Goal: Task Accomplishment & Management: Manage account settings

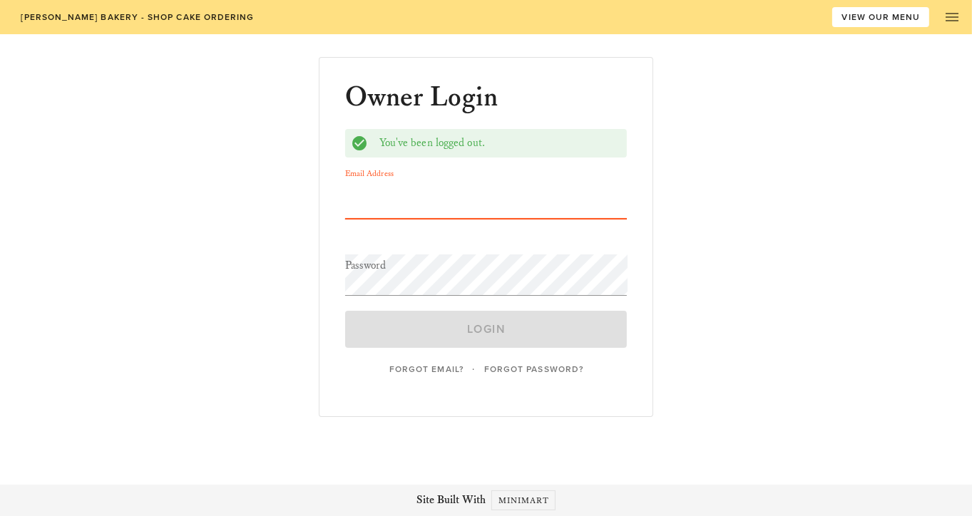
click at [486, 181] on input "Email Address" at bounding box center [486, 198] width 282 height 41
type input "[EMAIL_ADDRESS][DOMAIN_NAME]"
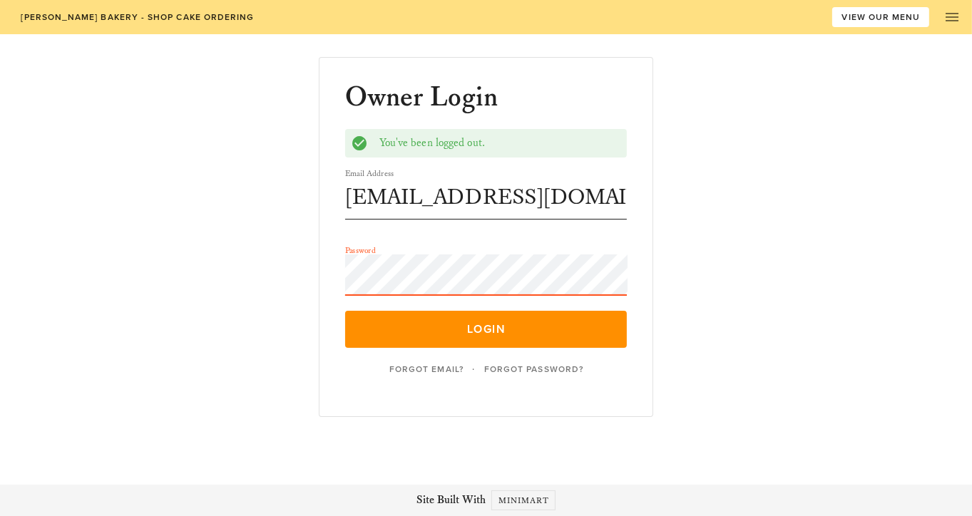
click at [345, 311] on button "Login" at bounding box center [486, 329] width 282 height 37
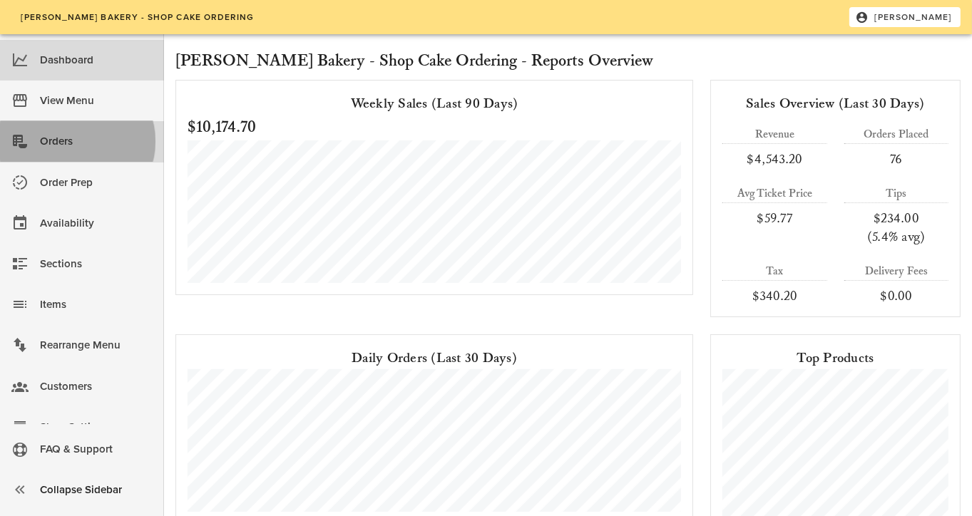
click at [124, 142] on div "Orders" at bounding box center [96, 142] width 113 height 24
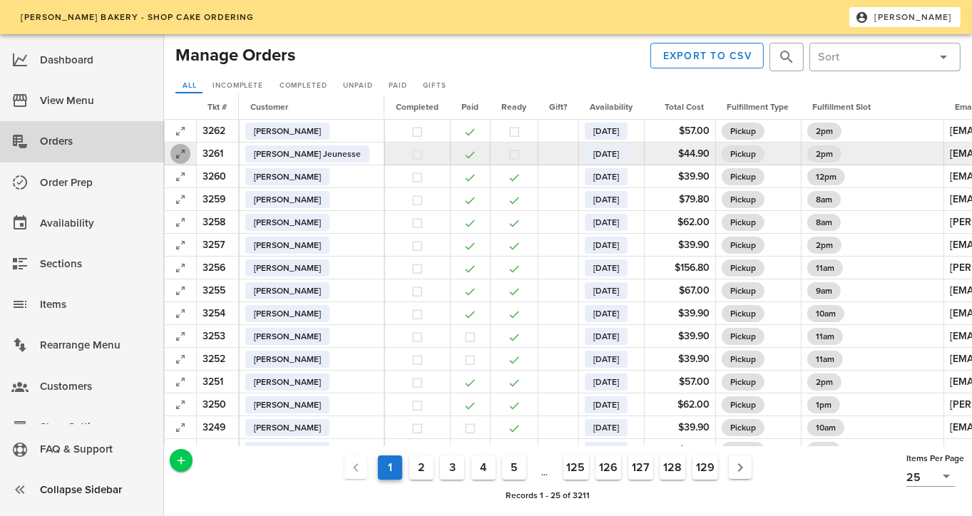
click at [177, 156] on icon "button" at bounding box center [180, 154] width 17 height 17
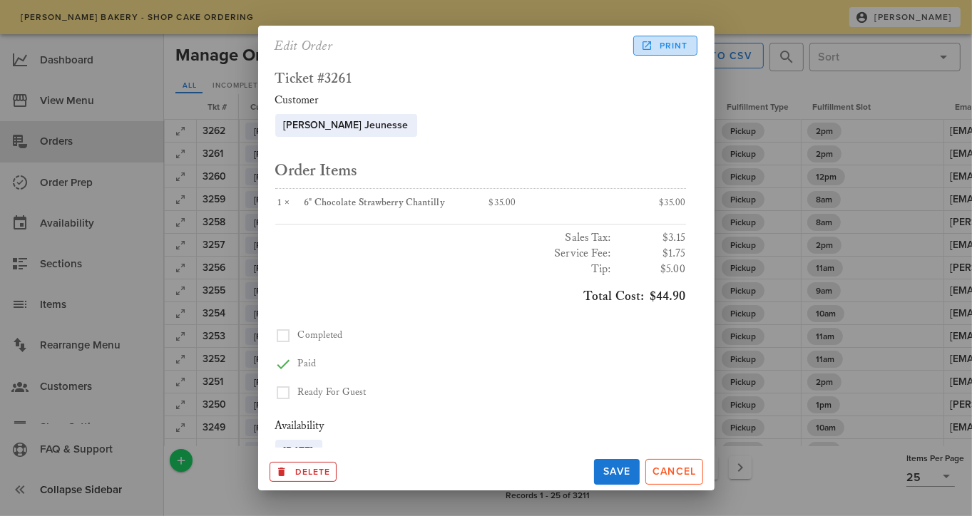
click at [666, 45] on span "Print" at bounding box center [665, 45] width 44 height 13
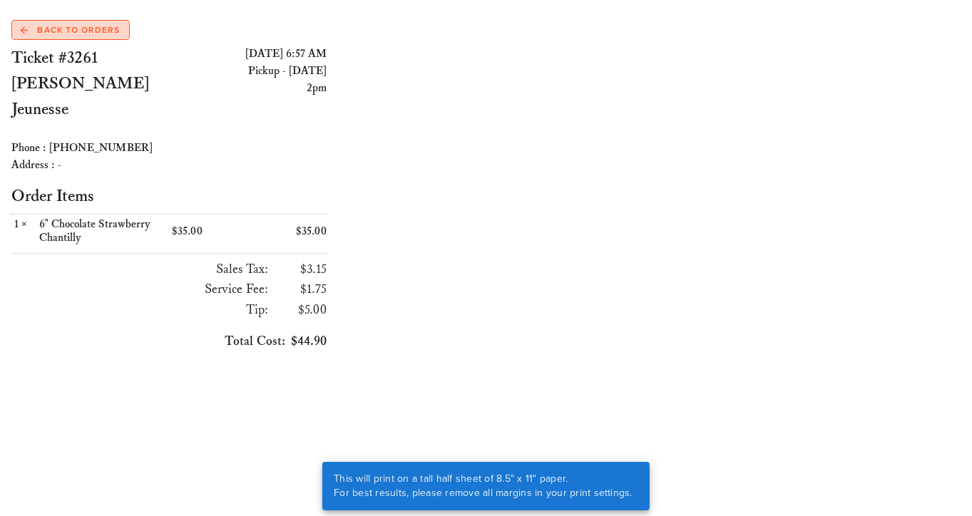
click at [65, 28] on span "Back to Orders" at bounding box center [70, 30] width 99 height 13
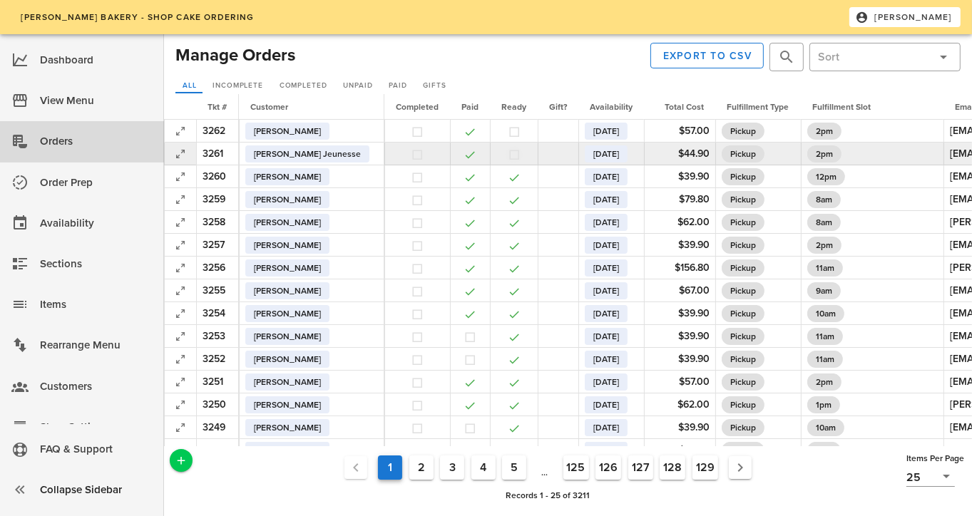
click at [508, 152] on button "button" at bounding box center [514, 154] width 13 height 13
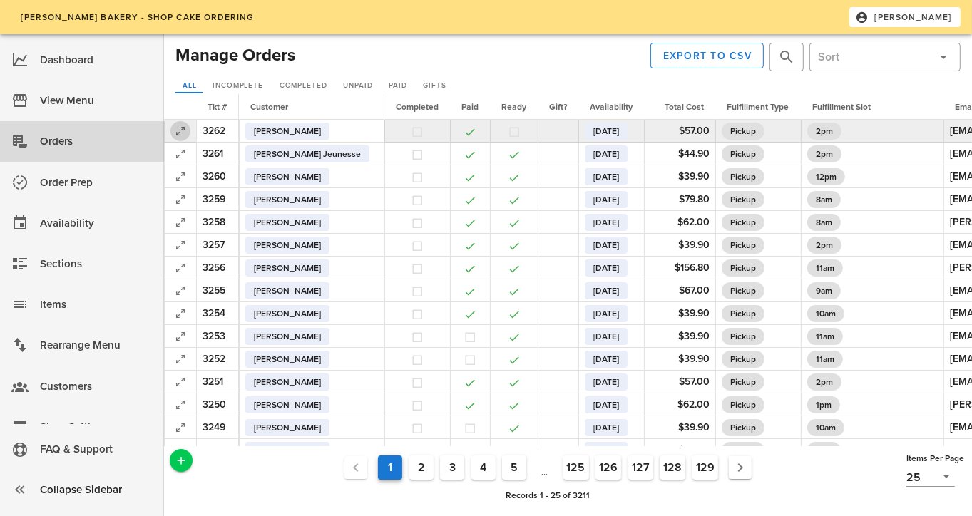
click at [179, 136] on icon "button" at bounding box center [180, 131] width 17 height 17
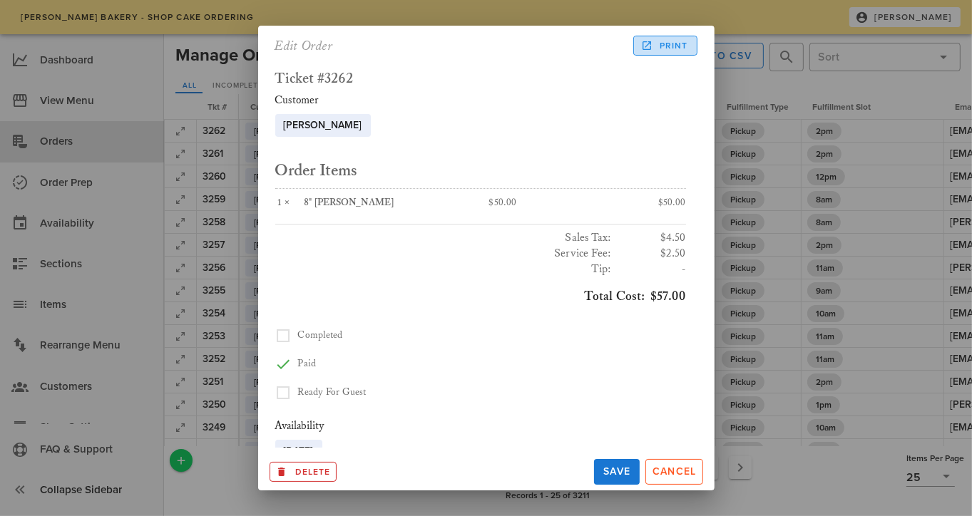
click at [677, 47] on span "Print" at bounding box center [665, 45] width 44 height 13
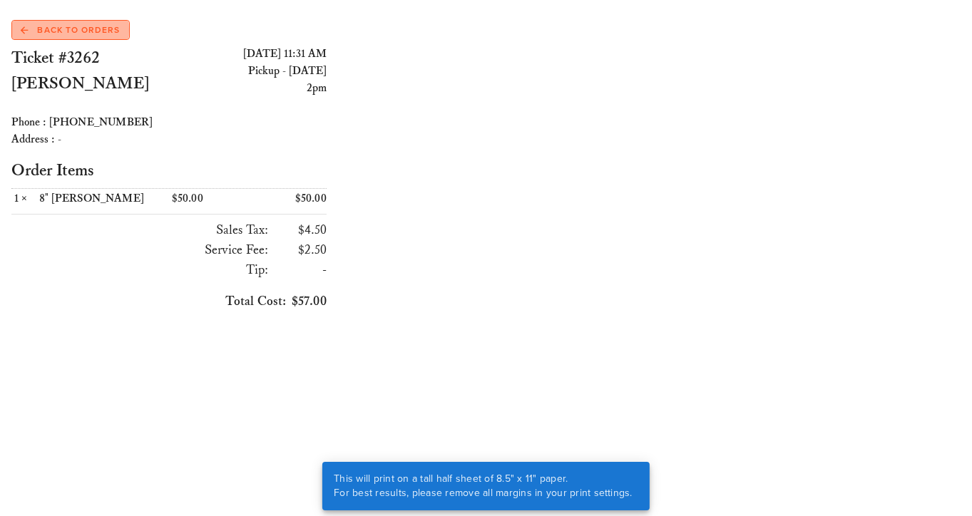
click at [91, 32] on span "Back to Orders" at bounding box center [70, 30] width 99 height 13
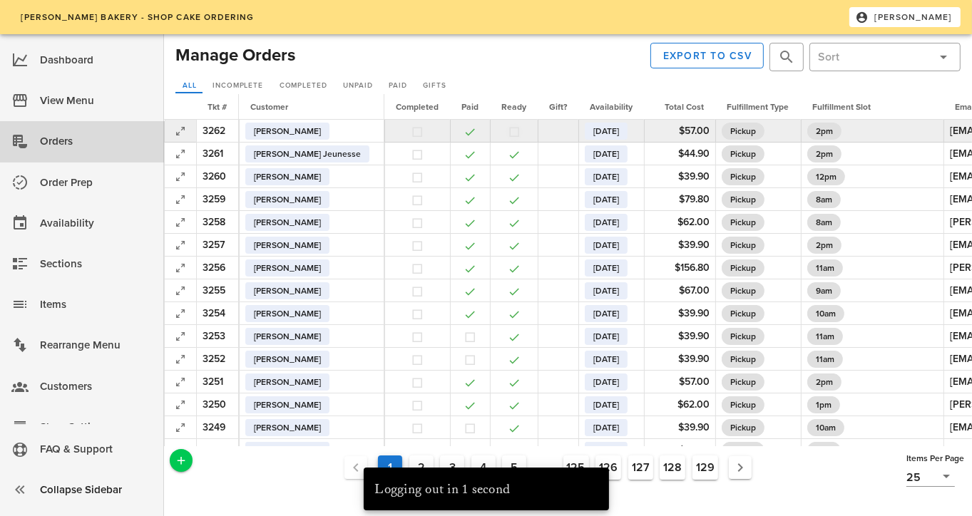
click at [508, 130] on button "button" at bounding box center [514, 132] width 13 height 13
